Goal: Navigation & Orientation: Find specific page/section

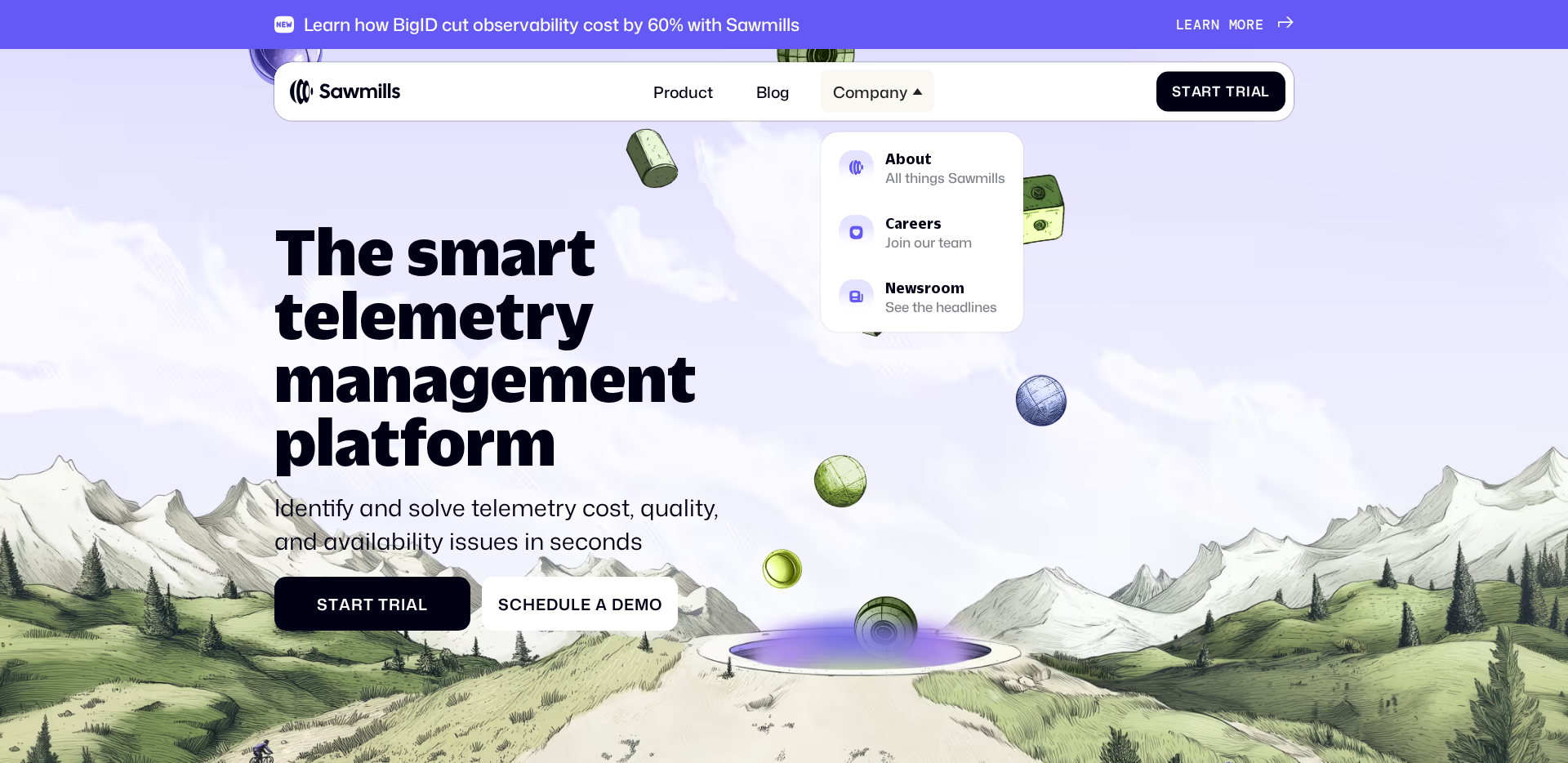
click at [865, 96] on div "Company" at bounding box center [870, 91] width 75 height 19
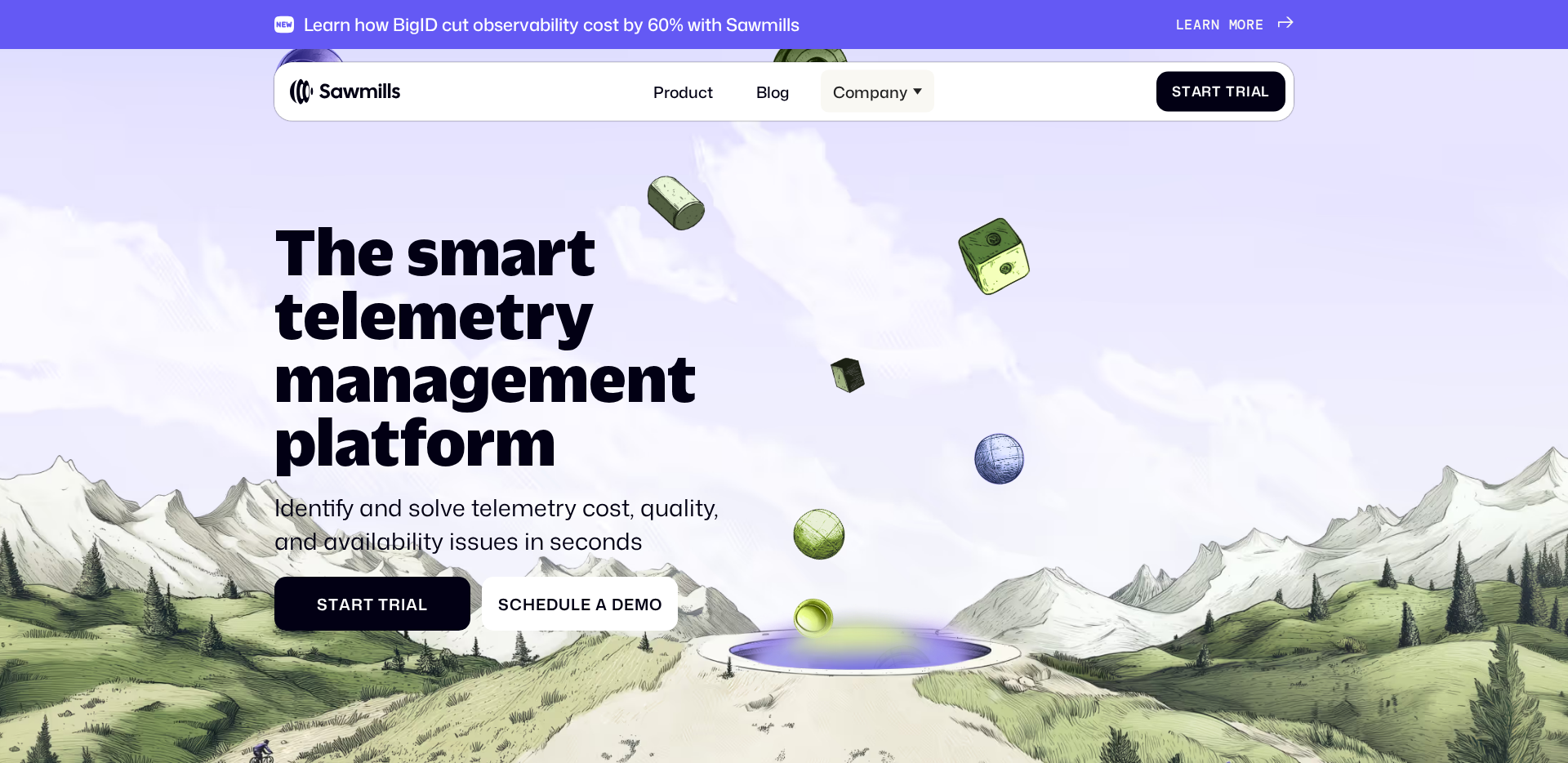
click at [874, 98] on div "Company" at bounding box center [870, 91] width 75 height 19
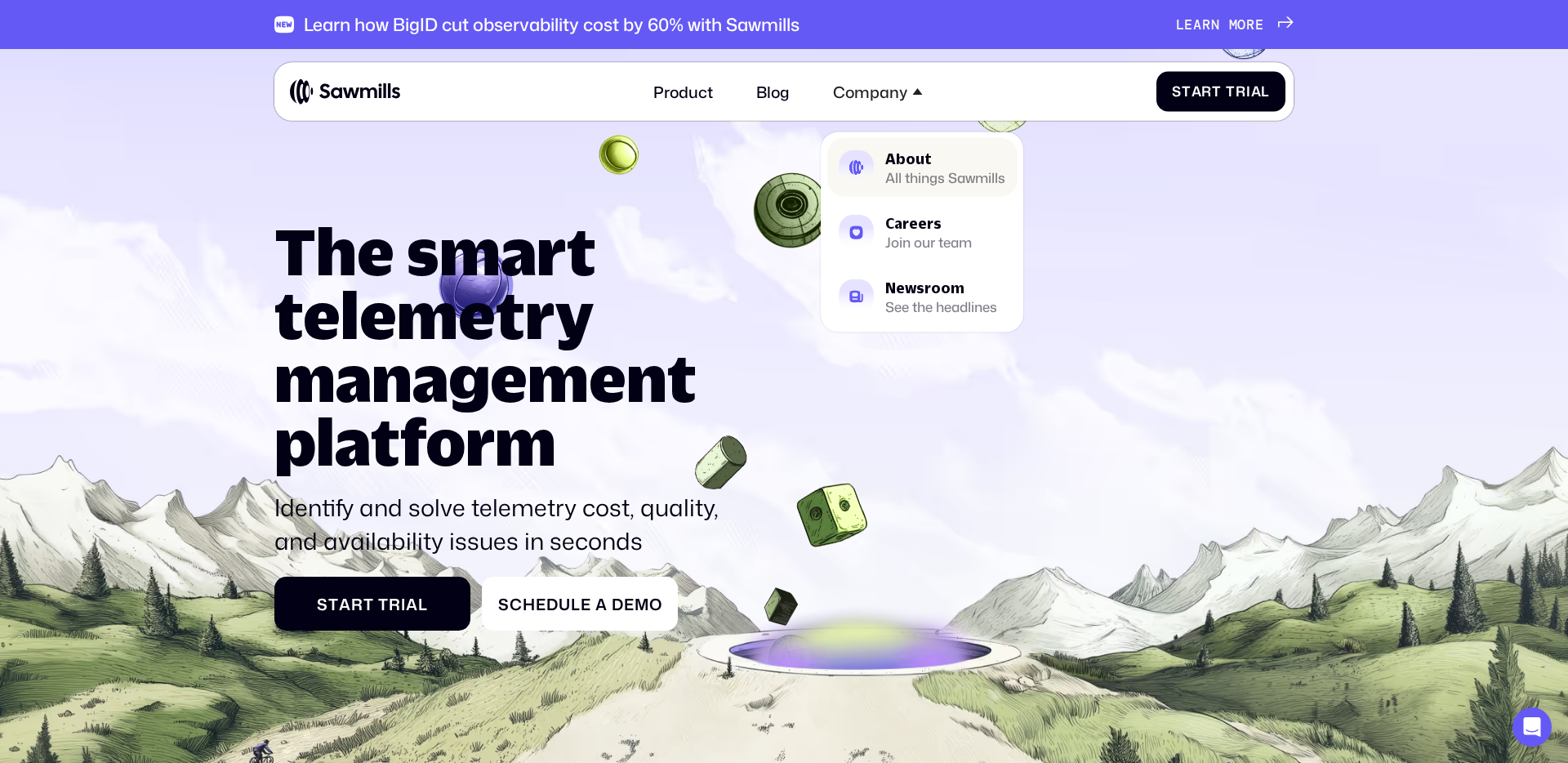
click at [909, 171] on div "All things Sawmills" at bounding box center [945, 177] width 120 height 12
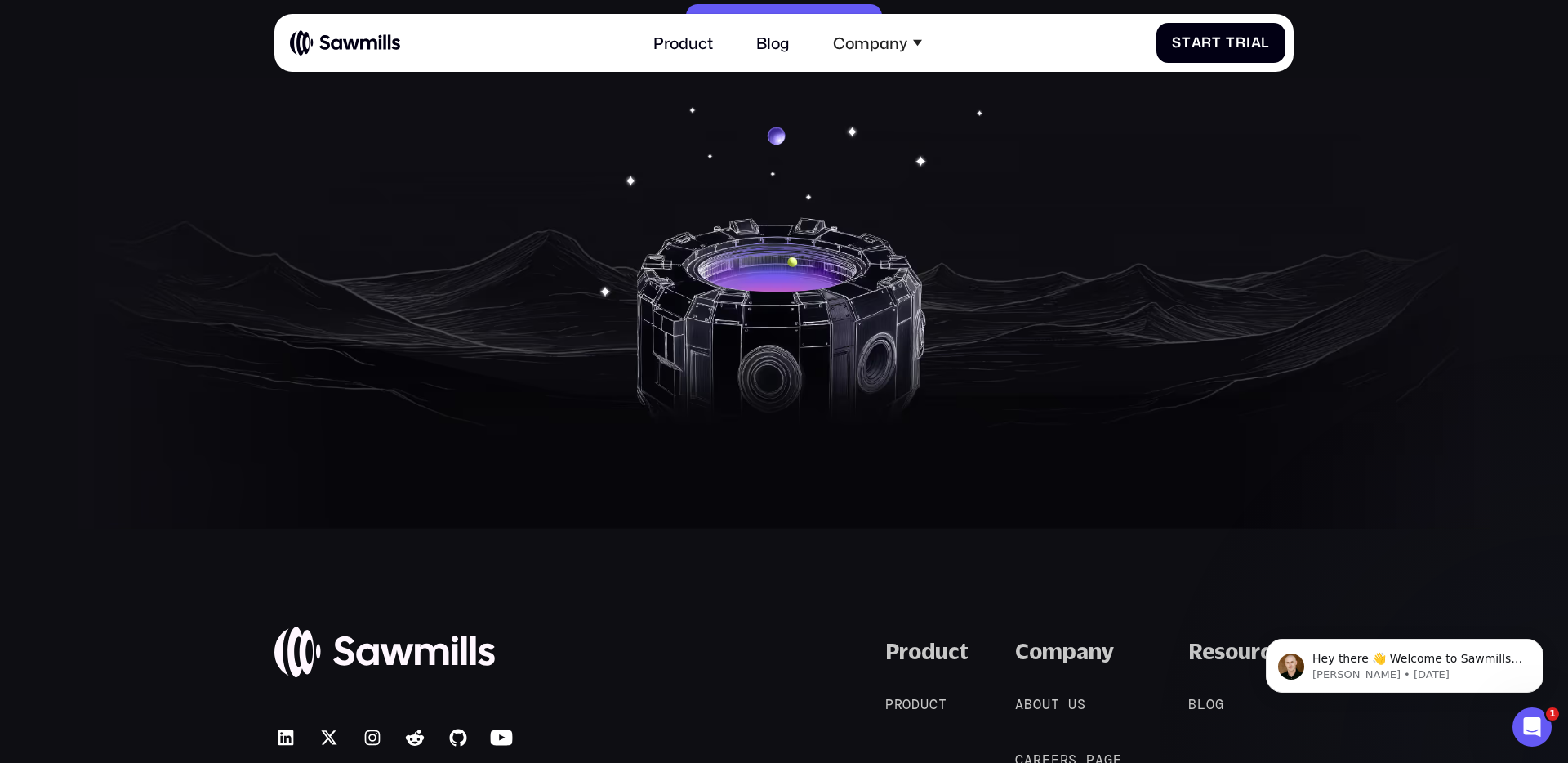
scroll to position [3298, 0]
